Goal: Task Accomplishment & Management: Use online tool/utility

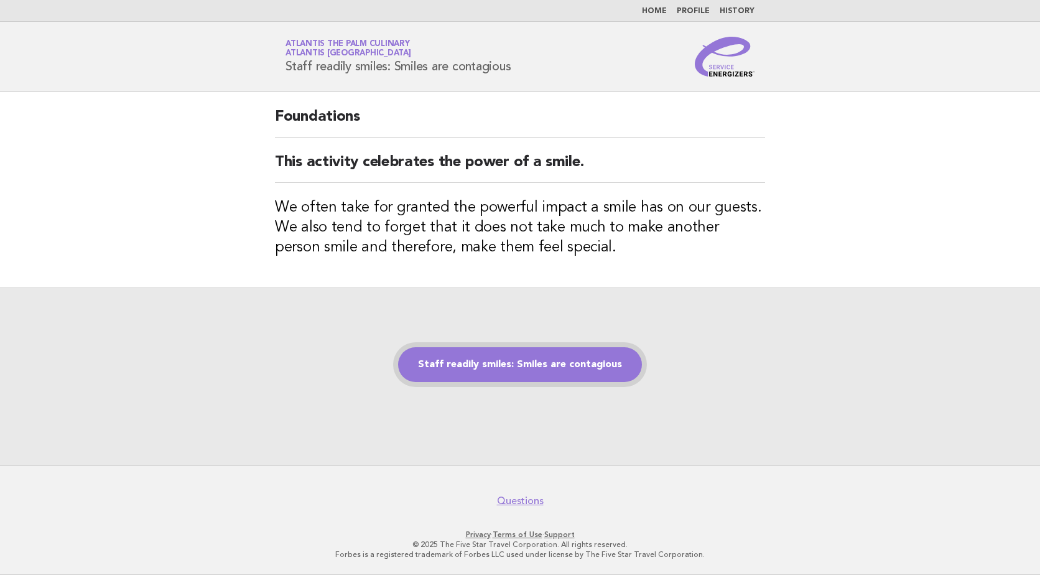
click at [526, 365] on link "Staff readily smiles: Smiles are contagious" at bounding box center [520, 364] width 244 height 35
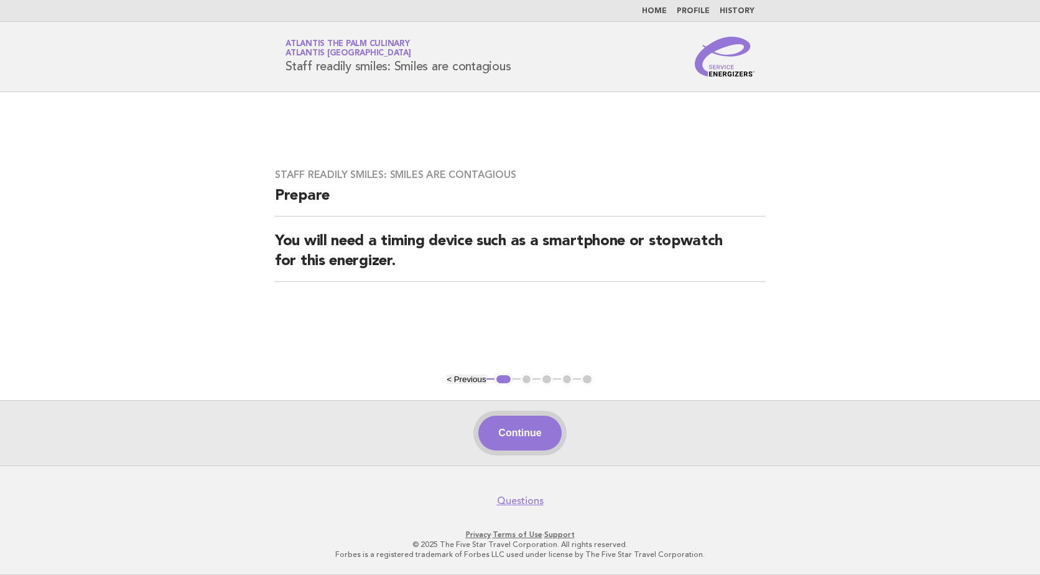
click at [515, 432] on button "Continue" at bounding box center [519, 432] width 83 height 35
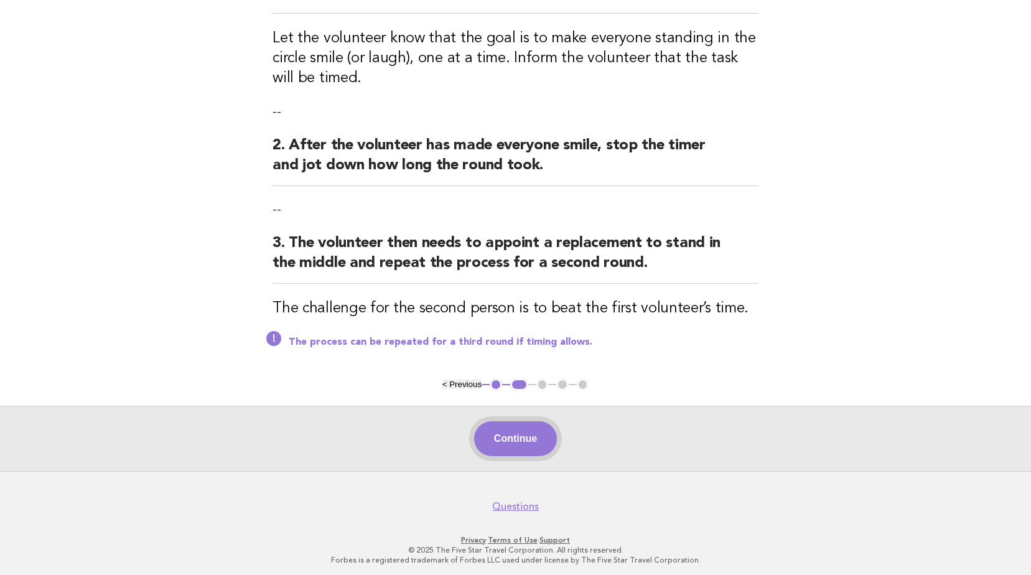
click at [531, 440] on button "Continue" at bounding box center [515, 438] width 83 height 35
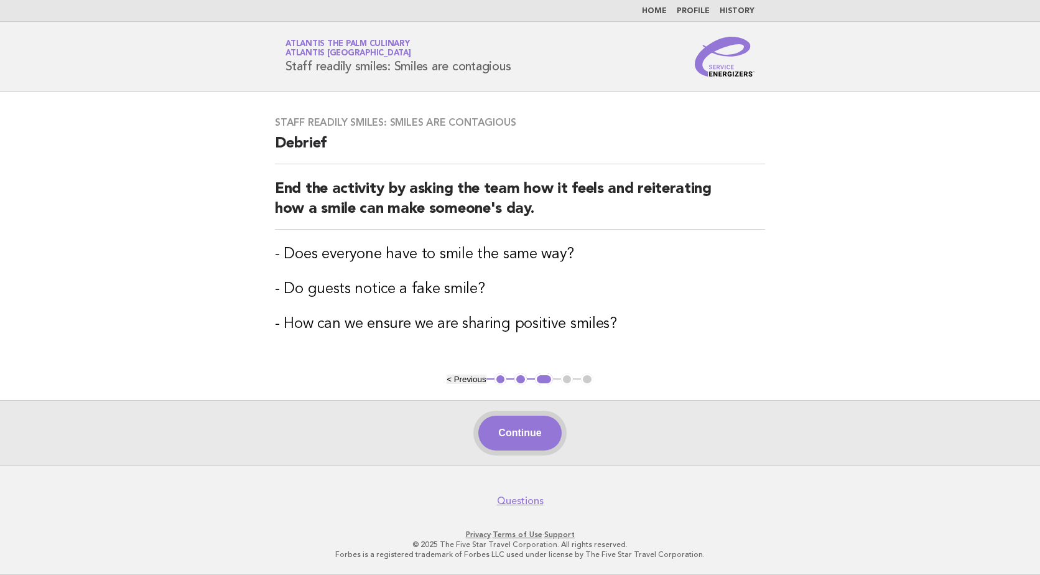
click at [531, 438] on button "Continue" at bounding box center [519, 432] width 83 height 35
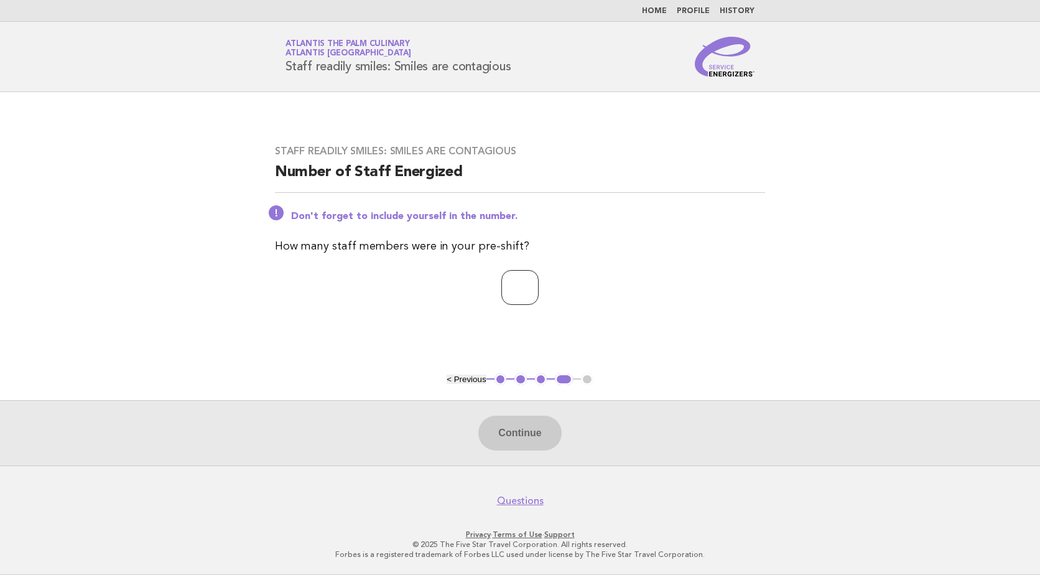
click at [539, 277] on input "number" at bounding box center [519, 287] width 37 height 35
type input "**"
click at [514, 430] on button "Continue" at bounding box center [519, 432] width 83 height 35
